Goal: Transaction & Acquisition: Book appointment/travel/reservation

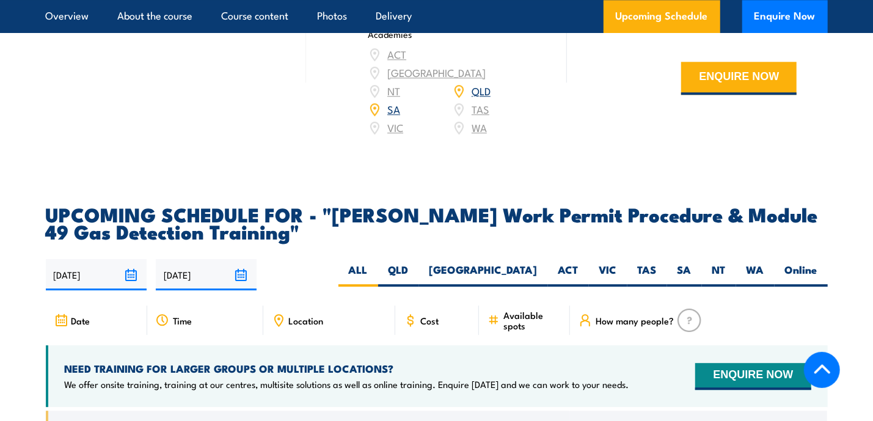
scroll to position [1894, 0]
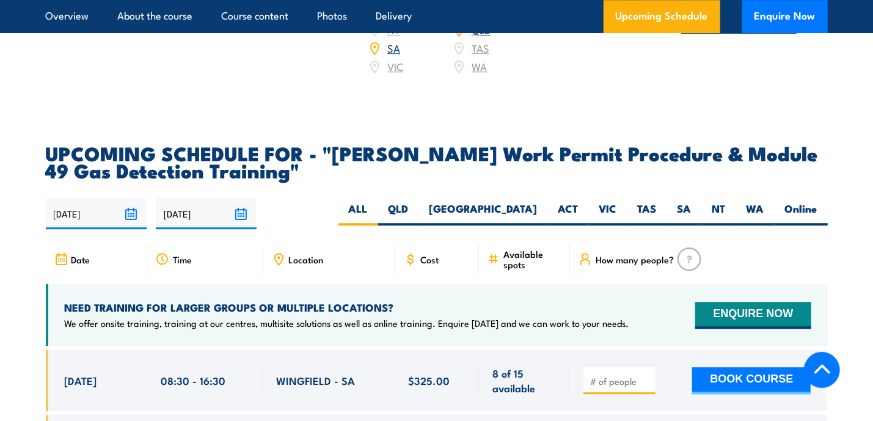
click at [612, 375] on input "number" at bounding box center [620, 381] width 61 height 12
type input "1"
click at [716, 367] on button "BOOK COURSE" at bounding box center [751, 380] width 119 height 27
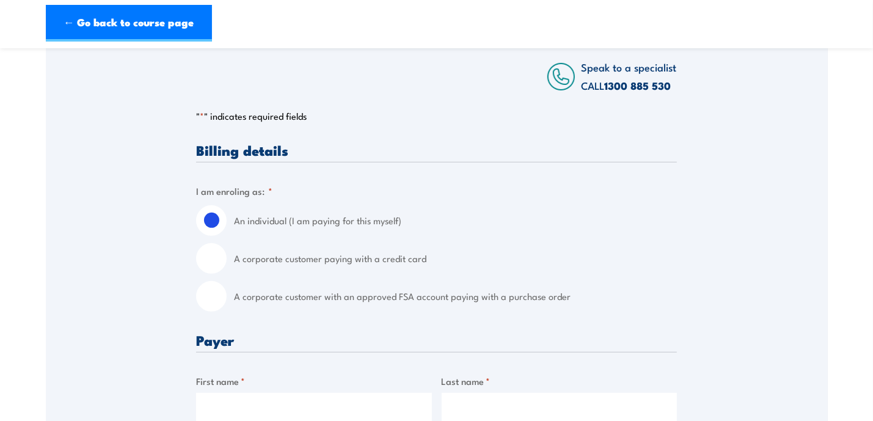
scroll to position [244, 0]
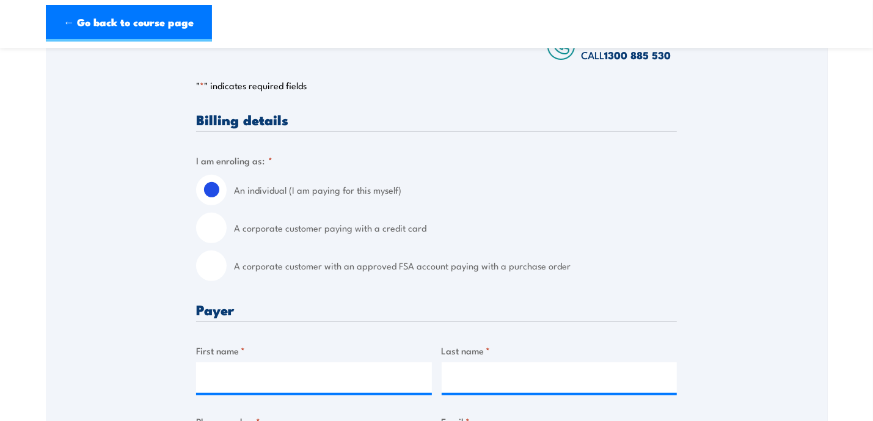
click at [211, 235] on input "A corporate customer paying with a credit card" at bounding box center [211, 228] width 31 height 31
radio input "true"
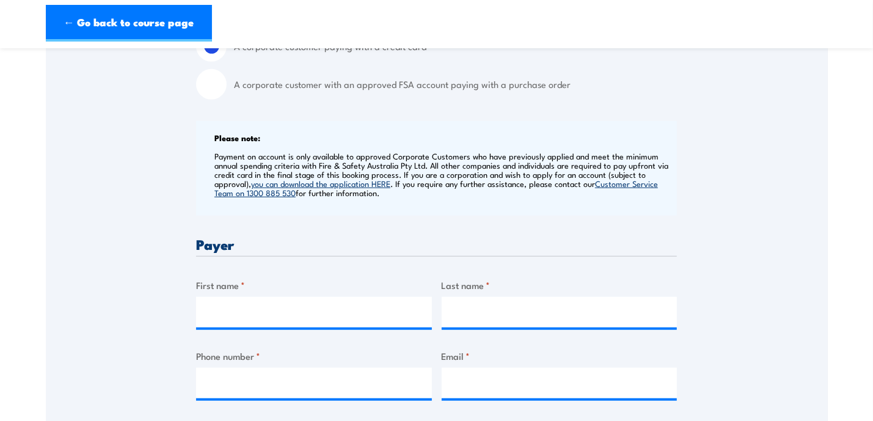
scroll to position [428, 0]
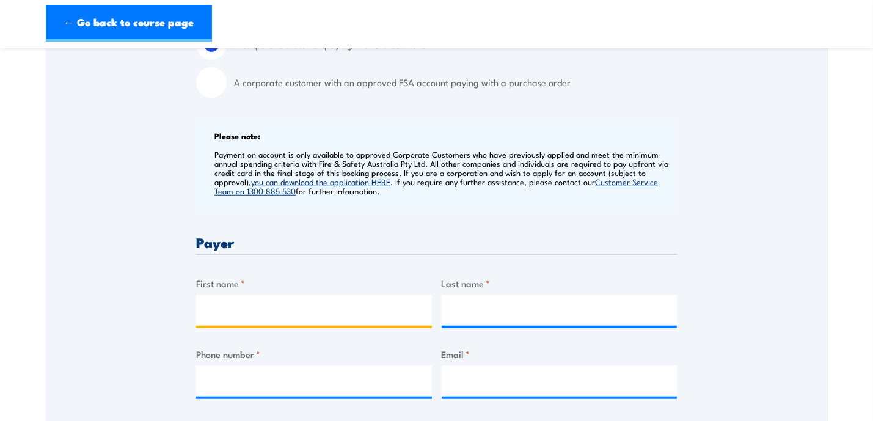
click at [301, 317] on input "First name *" at bounding box center [314, 310] width 236 height 31
type input "[PERSON_NAME]"
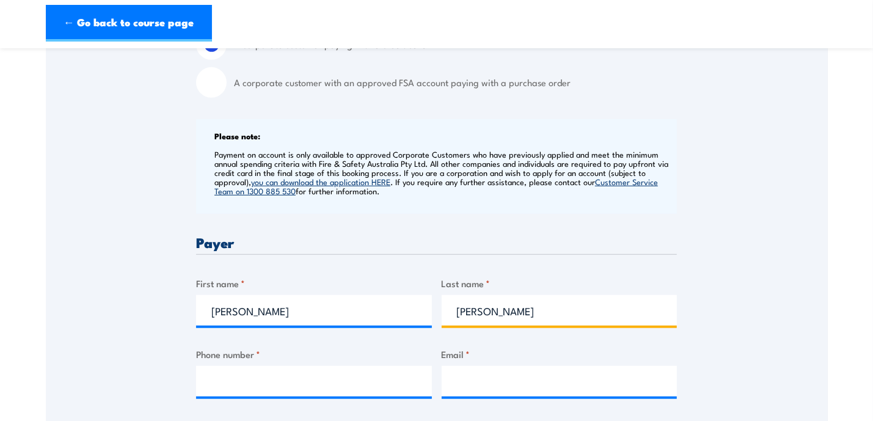
type input "[PERSON_NAME]"
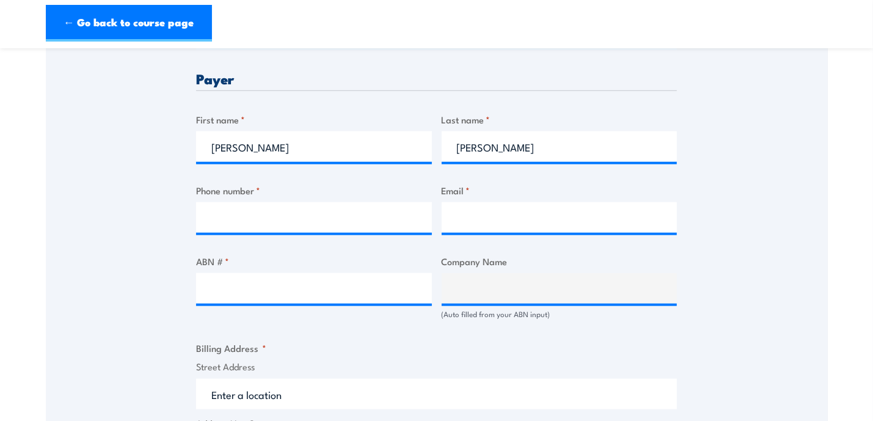
scroll to position [610, 0]
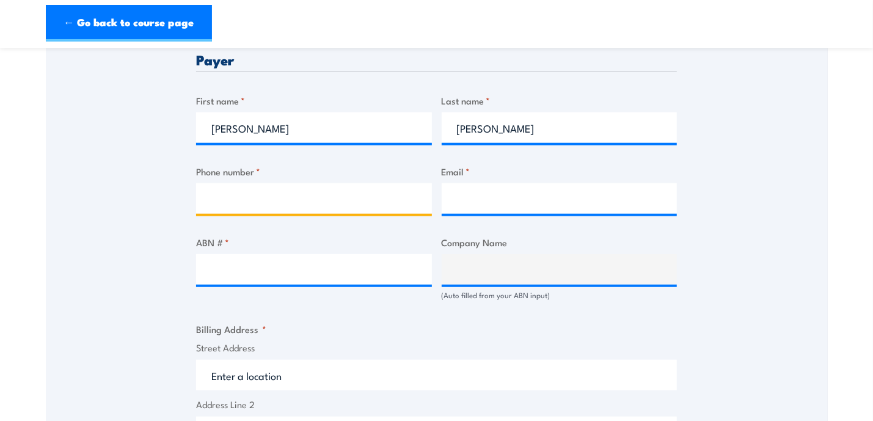
click at [209, 197] on input "Phone number *" at bounding box center [314, 198] width 236 height 31
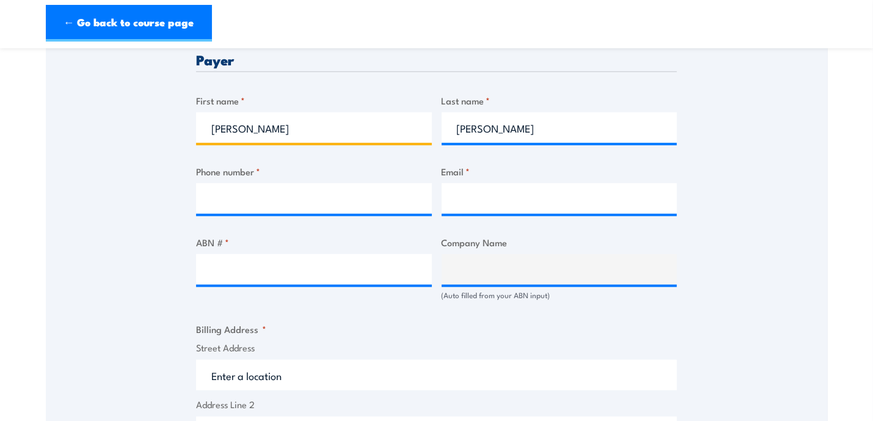
drag, startPoint x: 209, startPoint y: 197, endPoint x: 200, endPoint y: 131, distance: 65.9
click at [200, 131] on input "[PERSON_NAME]" at bounding box center [314, 127] width 236 height 31
type input "[PERSON_NAME]"
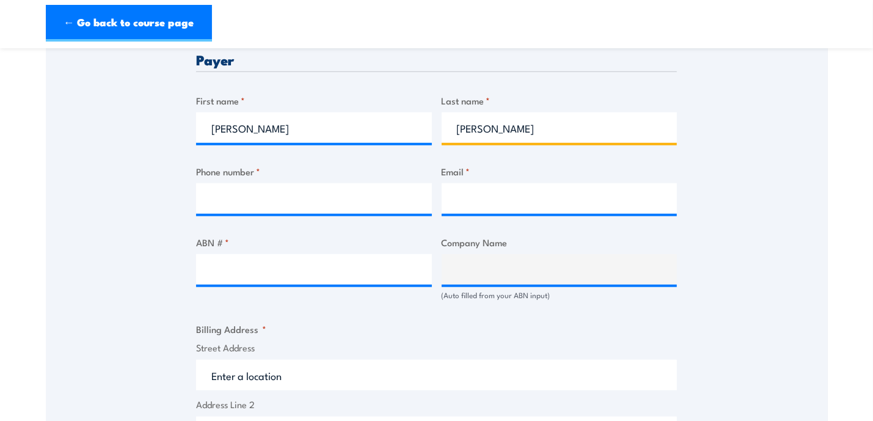
type input "[PERSON_NAME]"
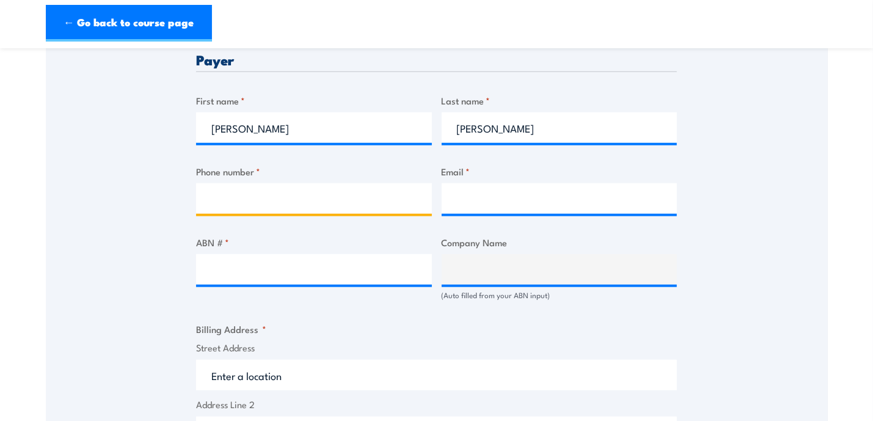
click at [208, 187] on input "Phone number *" at bounding box center [314, 198] width 236 height 31
type input "0455 498048"
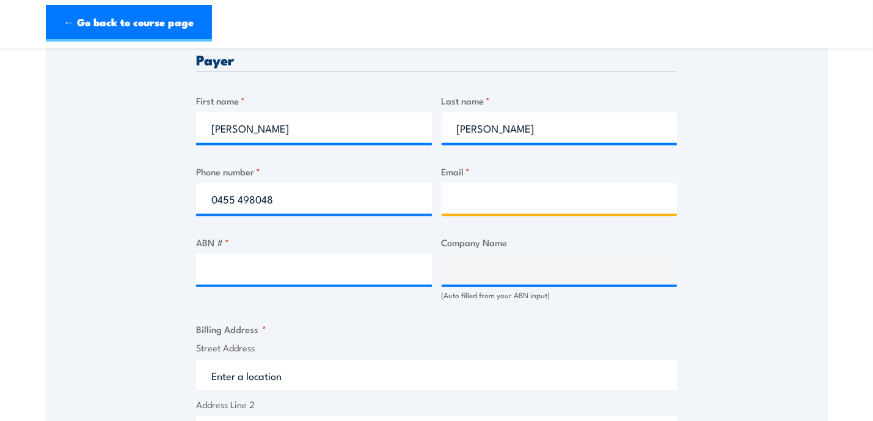
click at [444, 202] on input "Email *" at bounding box center [560, 198] width 236 height 31
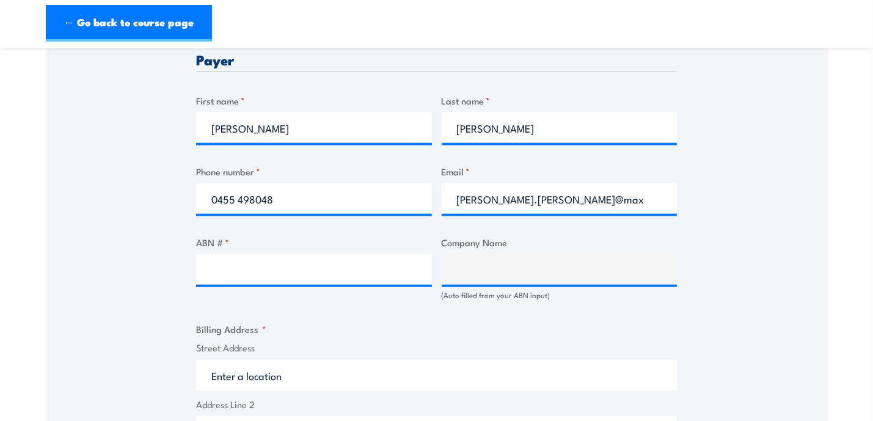
click at [679, 185] on div "Speak to a specialist CALL [PHONE_NUMBER] CALL [PHONE_NUMBER] " * " indicates r…" at bounding box center [437, 290] width 782 height 1342
click at [584, 201] on input "[PERSON_NAME].[PERSON_NAME]@maxservices" at bounding box center [560, 198] width 236 height 31
type input "[PERSON_NAME][EMAIL_ADDRESS][PERSON_NAME][DOMAIN_NAME]"
click at [259, 280] on input "ABN # *" at bounding box center [314, 269] width 236 height 31
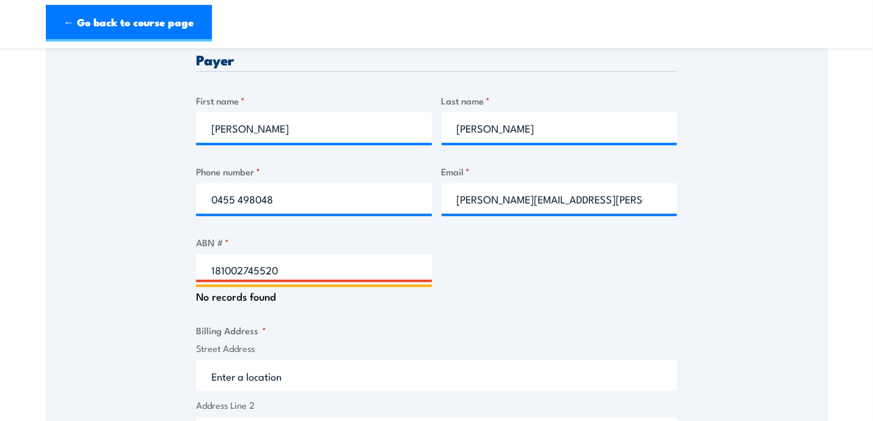
drag, startPoint x: 218, startPoint y: 265, endPoint x: 234, endPoint y: 265, distance: 15.9
click at [222, 265] on input "181002745520" at bounding box center [314, 269] width 236 height 31
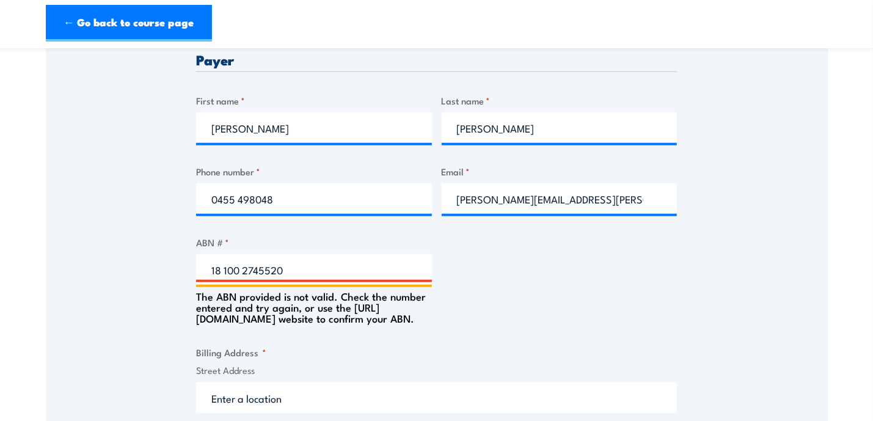
click at [268, 262] on input "18 100 2745520" at bounding box center [314, 269] width 236 height 31
type input "18 100 274520"
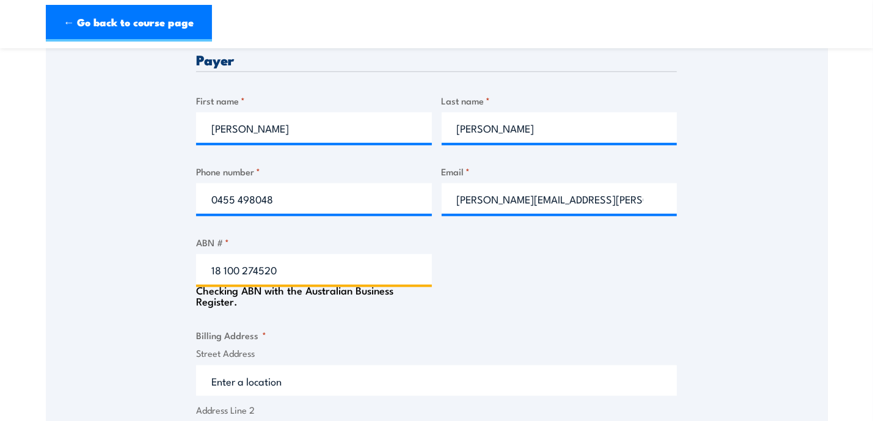
type input "[PERSON_NAME] & EQUIPMENT HIRE (SA) PTY LTD"
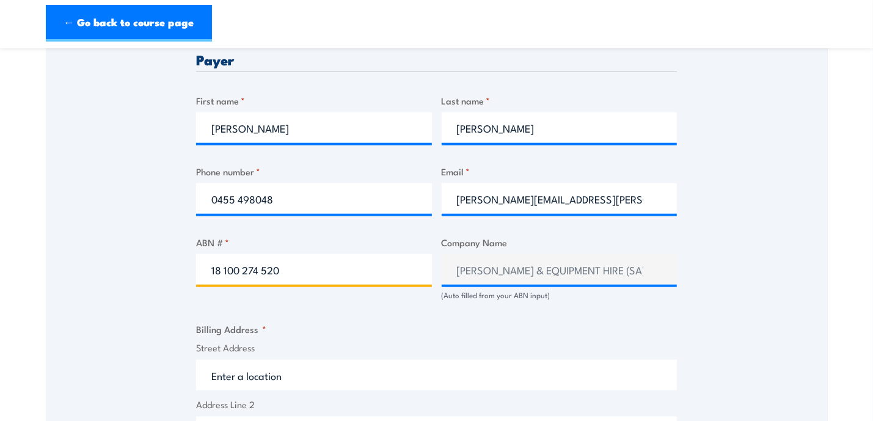
type input "18 100 274 520"
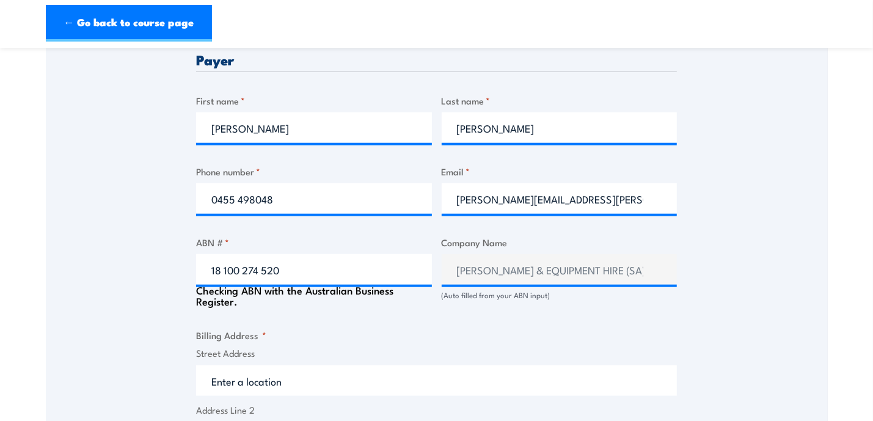
click at [323, 305] on div "Billing details I am enroling as: * An individual (I am paying for this myself)…" at bounding box center [436, 354] width 481 height 1216
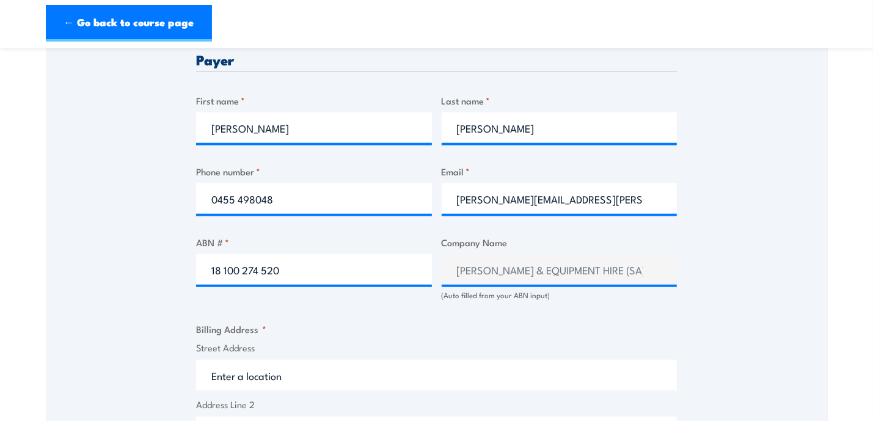
click at [346, 315] on div "Billing details I am enroling as: * An individual (I am paying for this myself)…" at bounding box center [436, 351] width 481 height 1210
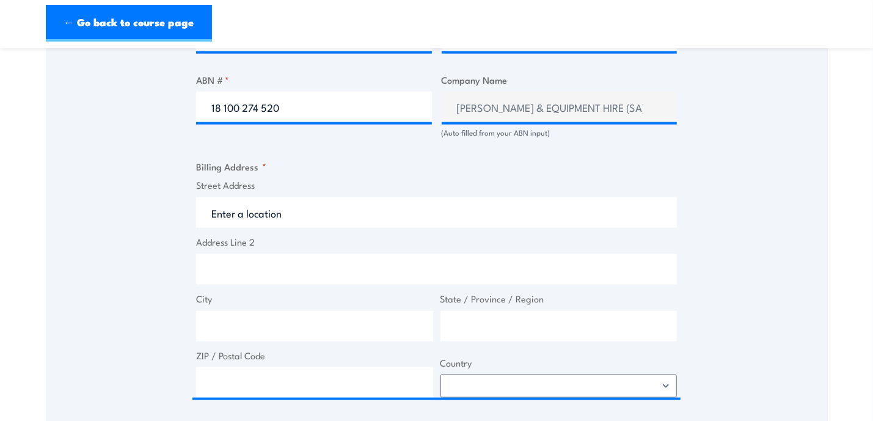
scroll to position [794, 0]
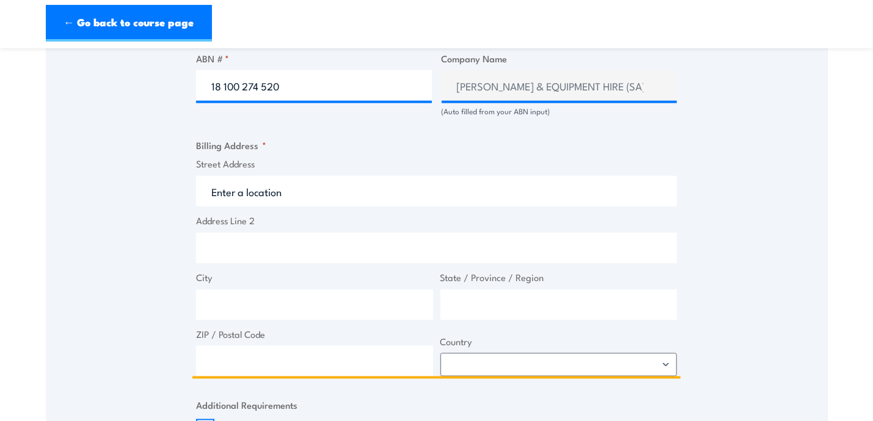
click at [263, 188] on input "Street Address" at bounding box center [436, 191] width 481 height 31
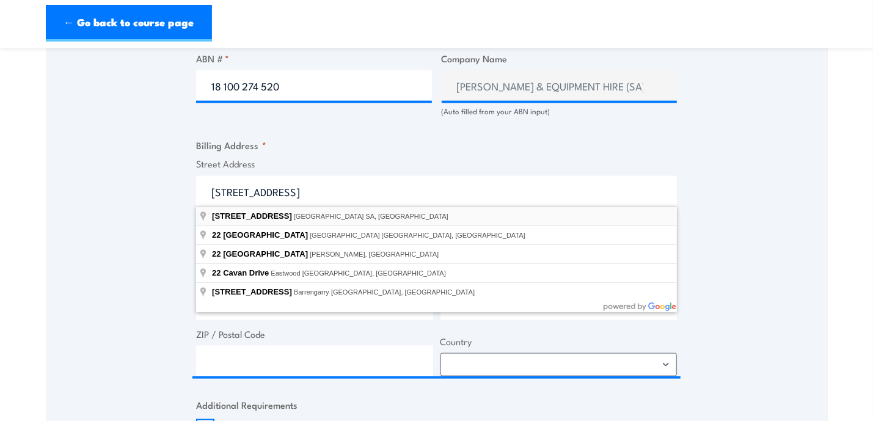
type input "[STREET_ADDRESS]"
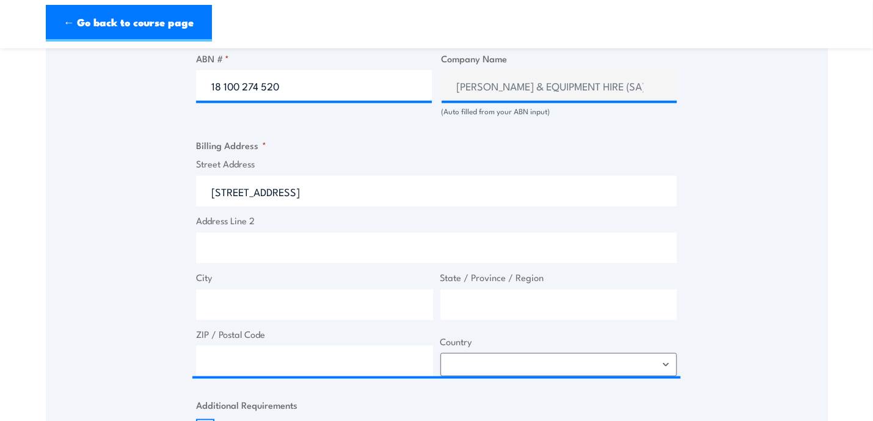
type input "[STREET_ADDRESS]"
type input "Dry Creek"
type input "[GEOGRAPHIC_DATA]"
type input "5094"
select select "[GEOGRAPHIC_DATA]"
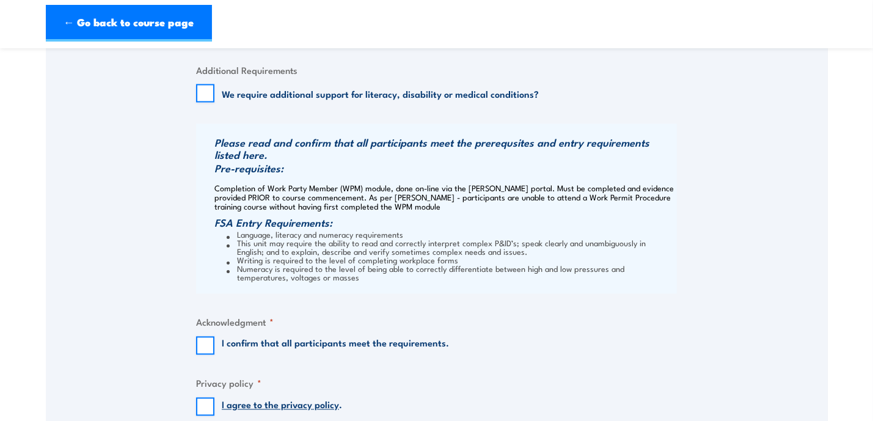
scroll to position [1160, 0]
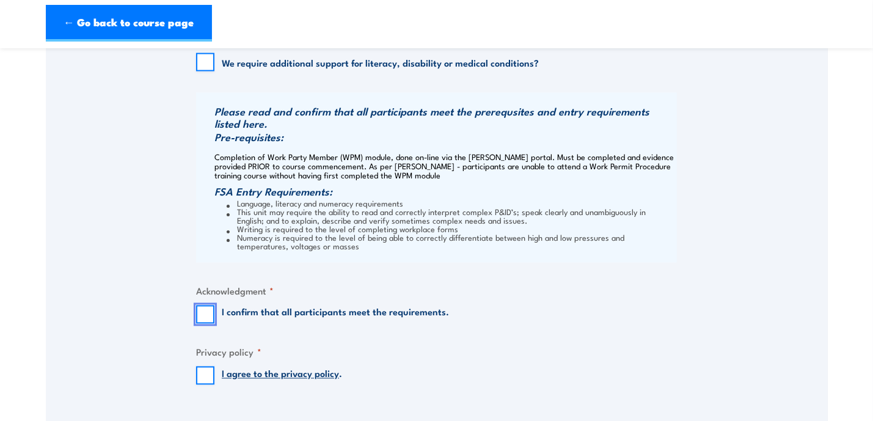
click at [199, 311] on input "I confirm that all participants meet the requirements." at bounding box center [205, 315] width 18 height 18
checkbox input "true"
click at [203, 368] on input "I agree to the privacy policy ." at bounding box center [205, 376] width 18 height 18
checkbox input "true"
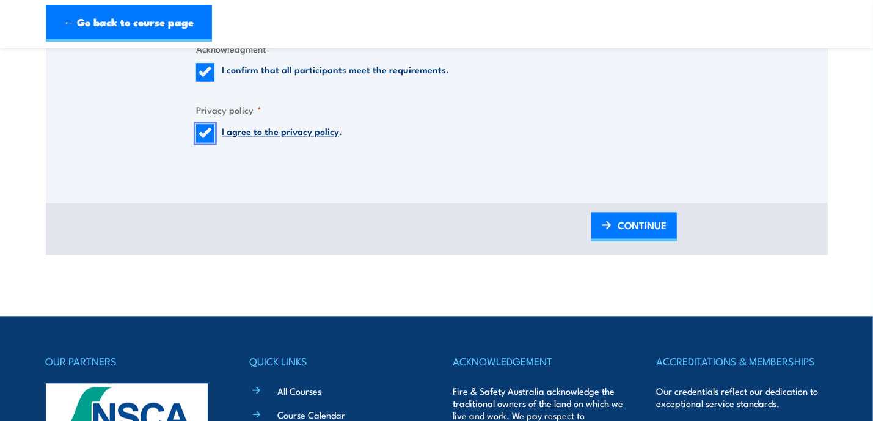
scroll to position [1405, 0]
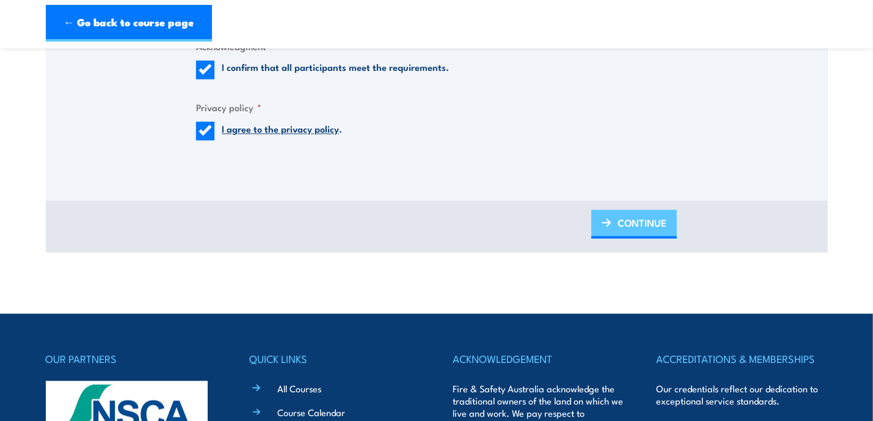
click at [644, 221] on span "CONTINUE" at bounding box center [642, 223] width 49 height 32
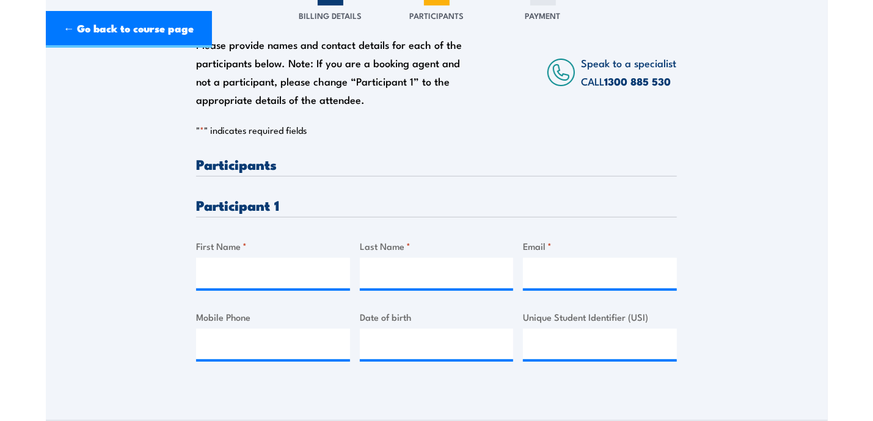
scroll to position [244, 0]
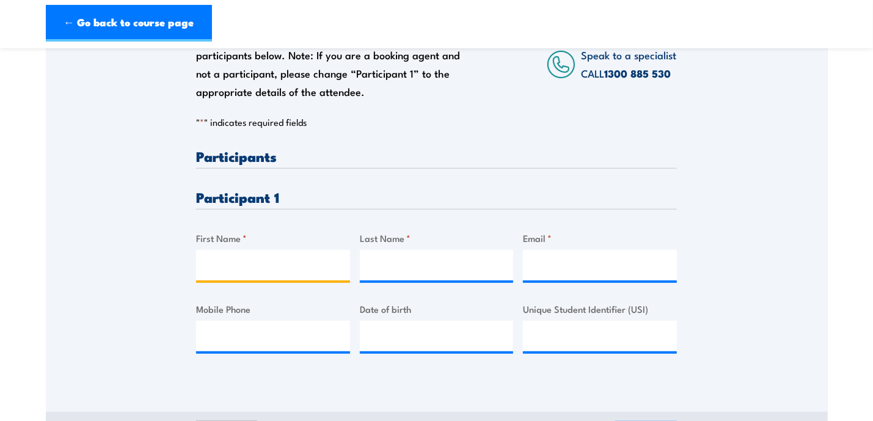
click at [284, 265] on input "First Name *" at bounding box center [273, 265] width 154 height 31
type input "[PERSON_NAME]"
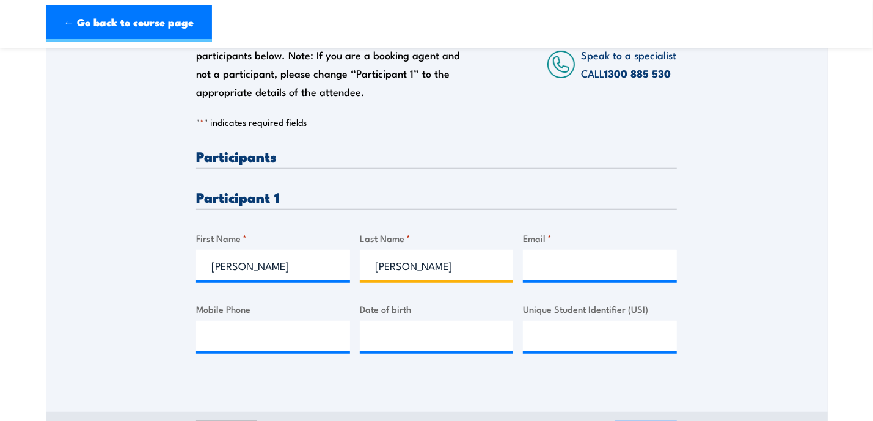
type input "[PERSON_NAME]"
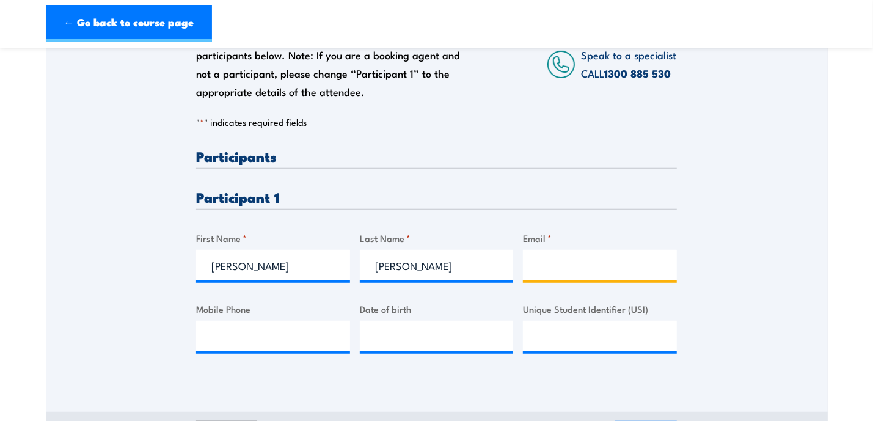
paste input "[EMAIL_ADDRESS][DOMAIN_NAME]"
type input "[EMAIL_ADDRESS][DOMAIN_NAME]"
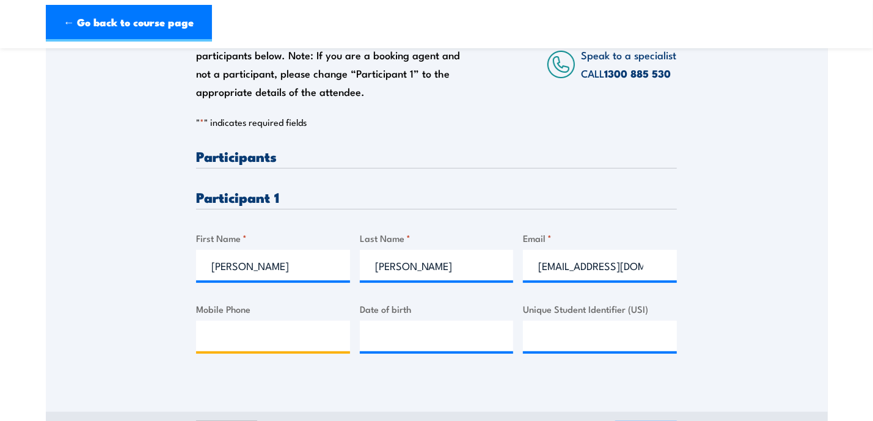
click at [222, 337] on input "Mobile Phone" at bounding box center [273, 336] width 154 height 31
paste input "0434 246 966"
type input "0434 246 966"
click at [386, 336] on input "__/__/____" at bounding box center [437, 336] width 154 height 31
type input "[DATE]"
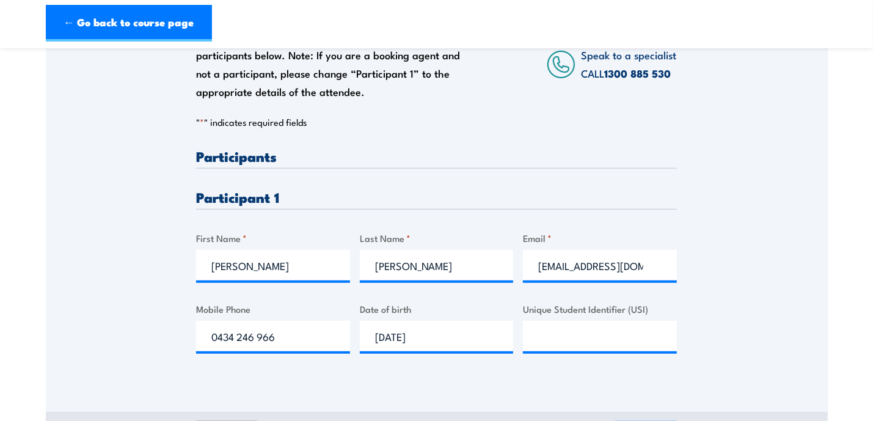
click at [407, 291] on div "Please provide names and contact details for each of the participants below. No…" at bounding box center [436, 261] width 481 height 224
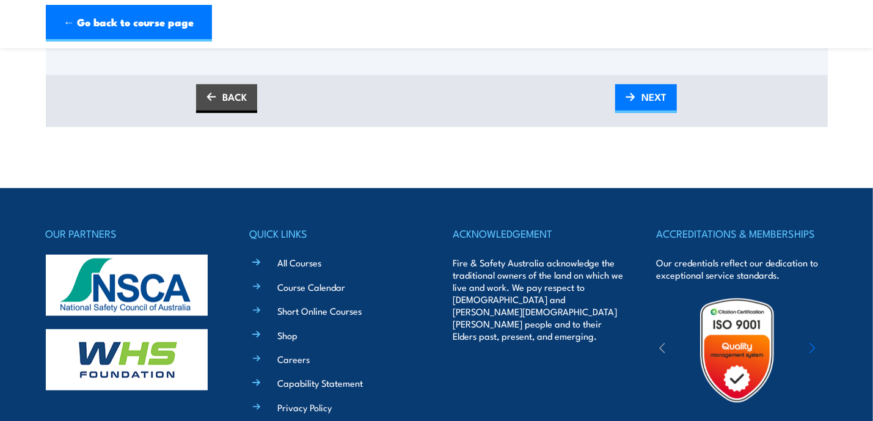
scroll to position [610, 0]
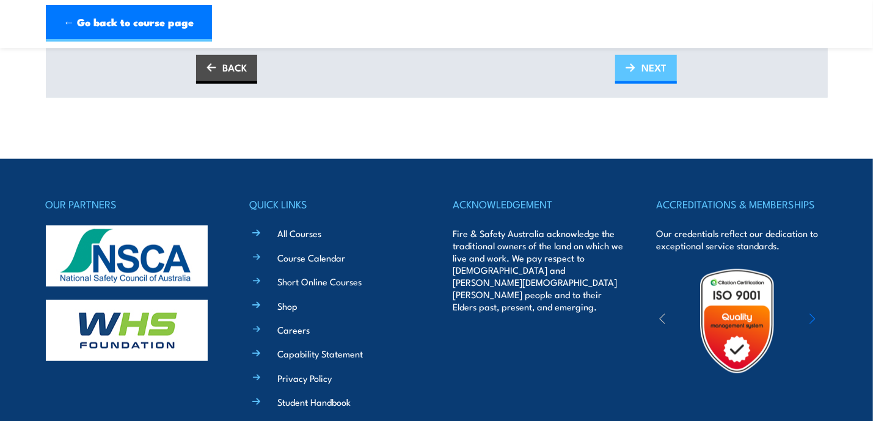
click at [646, 58] on span "NEXT" at bounding box center [654, 67] width 25 height 32
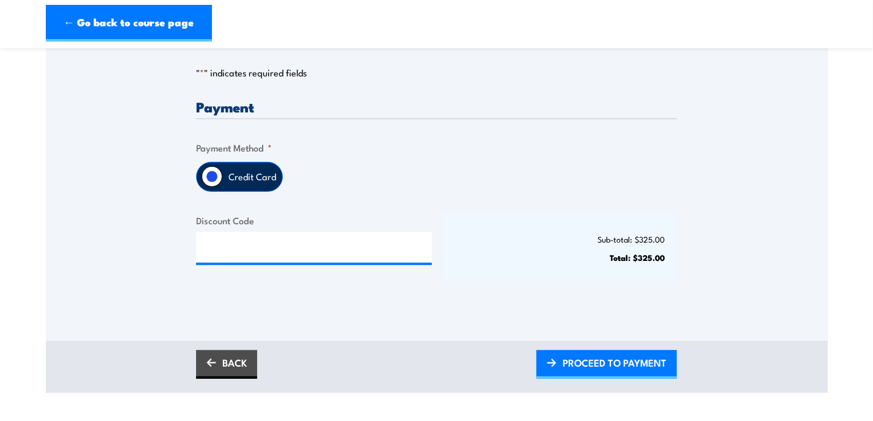
scroll to position [305, 0]
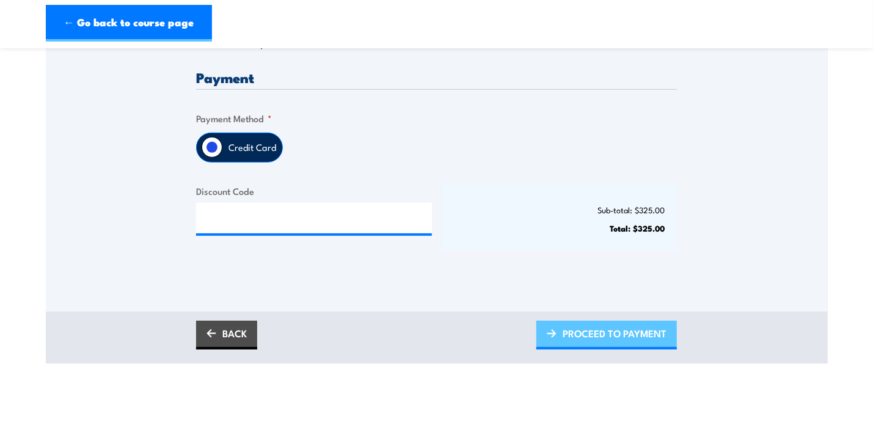
click at [593, 336] on span "PROCEED TO PAYMENT" at bounding box center [615, 333] width 104 height 32
